Goal: Task Accomplishment & Management: Use online tool/utility

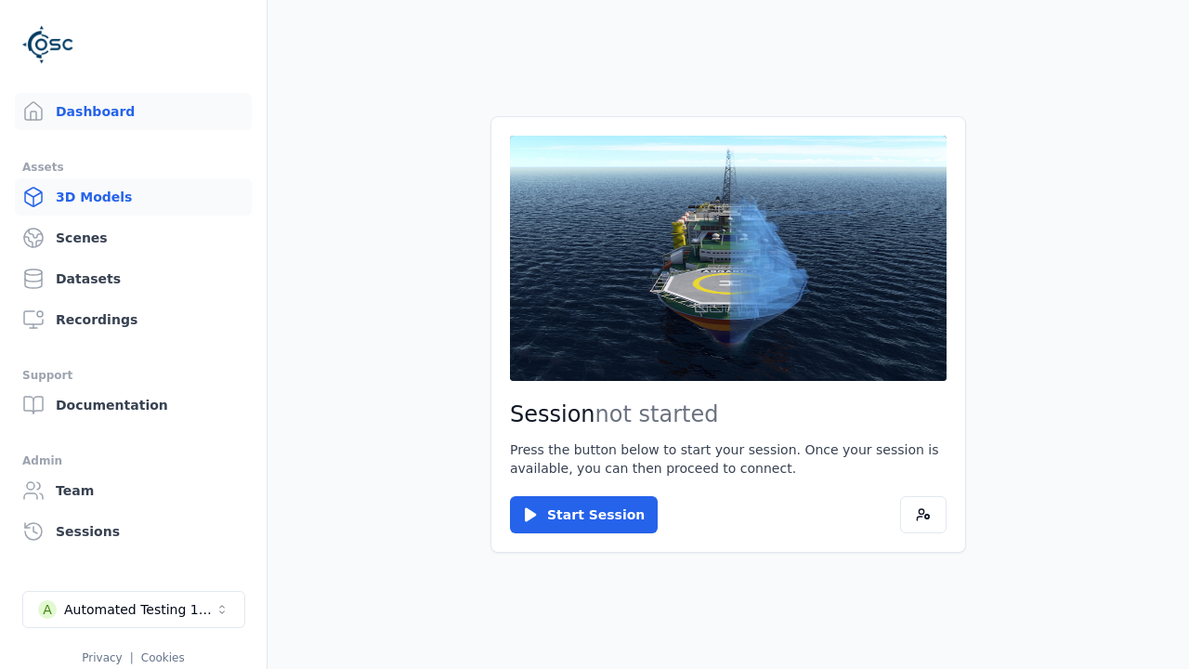
click at [133, 197] on link "3D Models" at bounding box center [133, 196] width 237 height 37
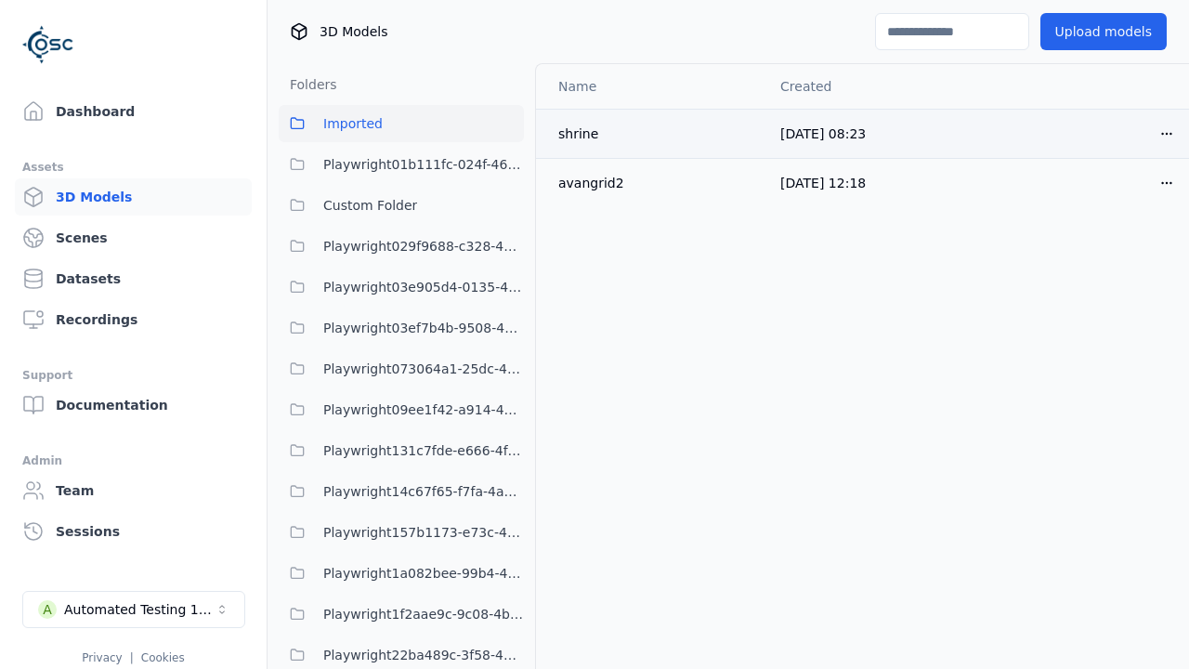
click at [1167, 133] on html "Support Dashboard Assets 3D Models Scenes Datasets Recordings Support Documenta…" at bounding box center [594, 334] width 1189 height 669
click at [1126, 235] on div "Move" at bounding box center [1126, 235] width 110 height 30
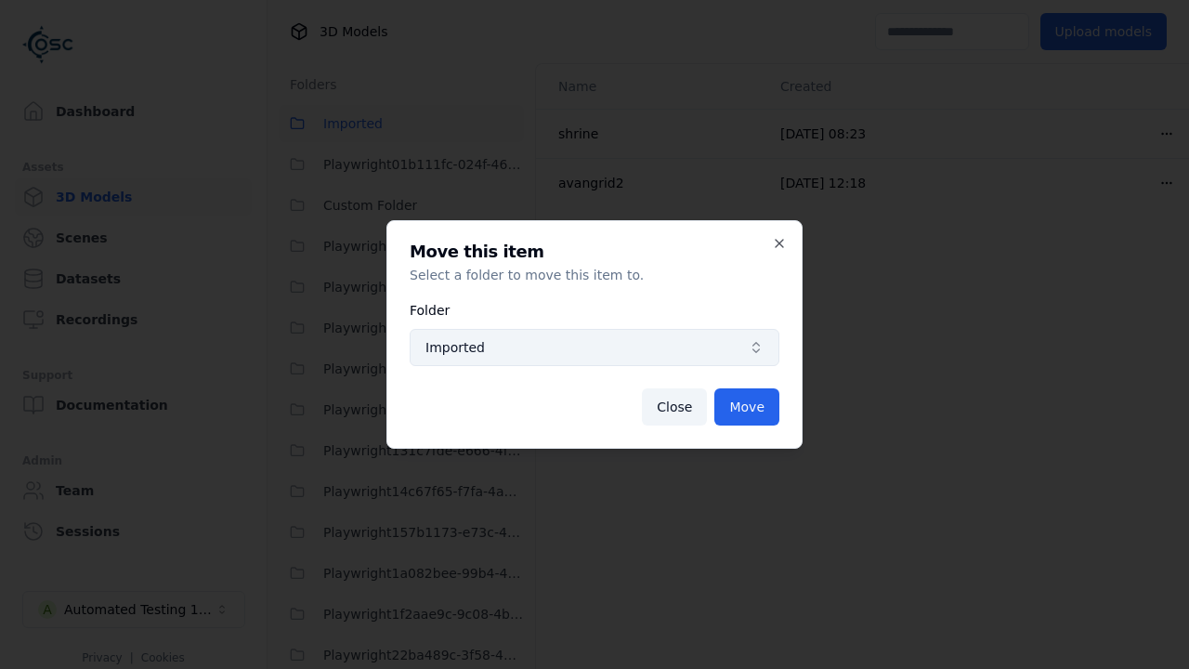
click at [594, 347] on span "Imported" at bounding box center [583, 347] width 316 height 19
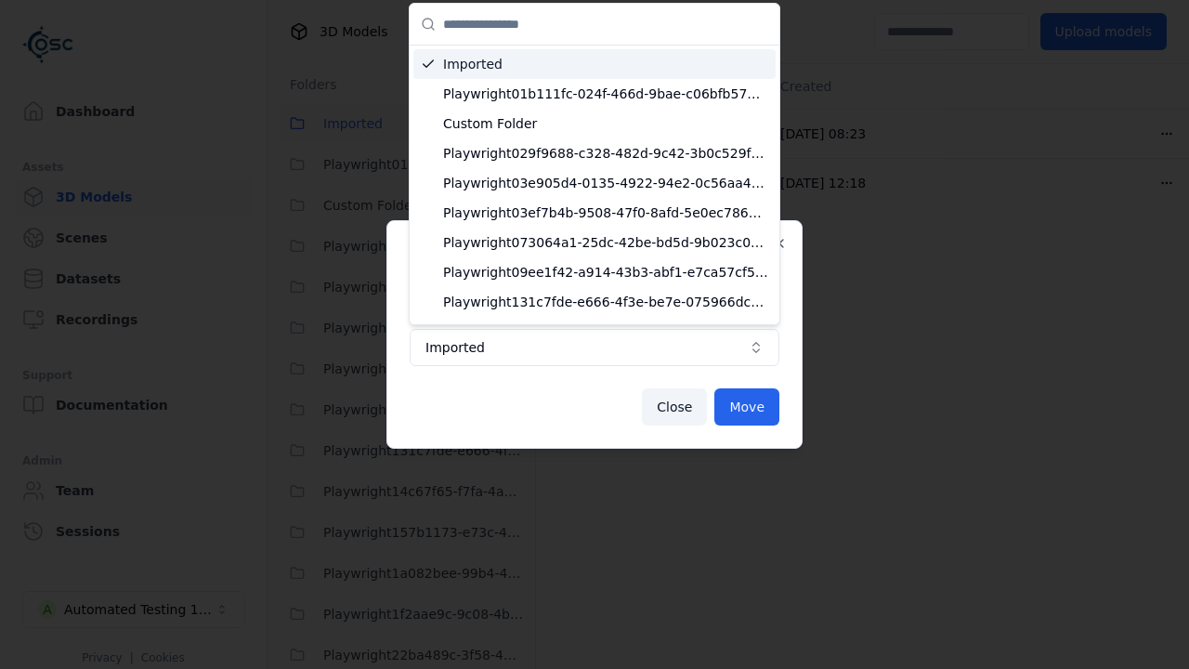
click at [606, 124] on span "Custom Folder" at bounding box center [605, 123] width 325 height 19
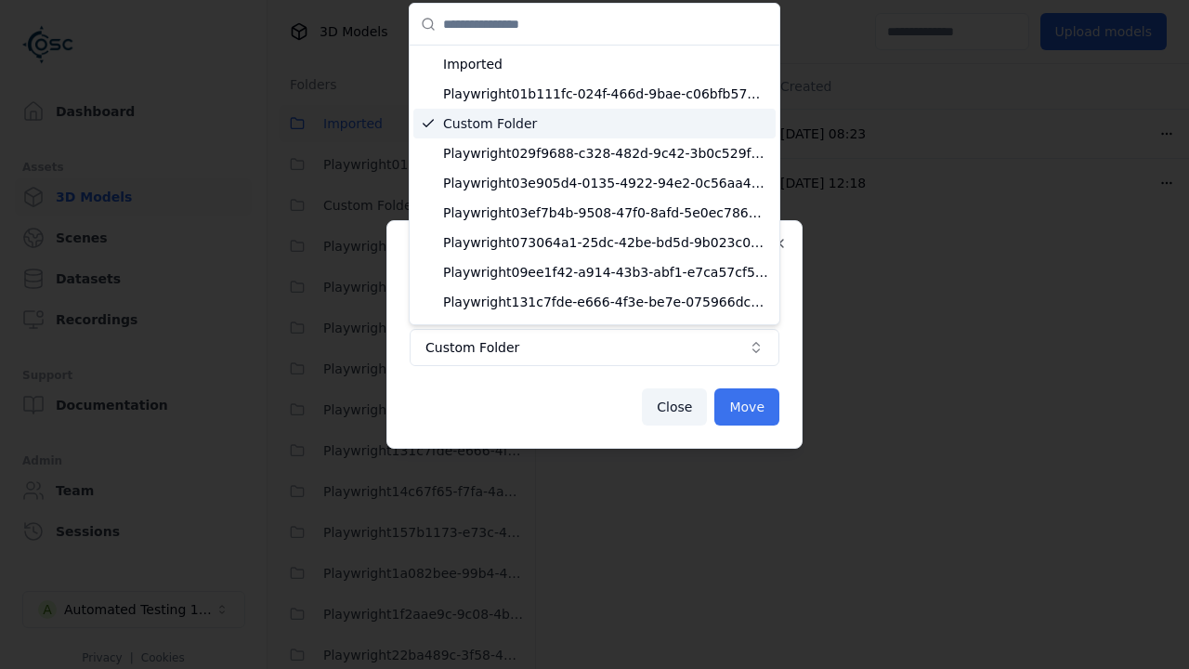
click at [747, 407] on button "Move" at bounding box center [746, 406] width 65 height 37
